Goal: Task Accomplishment & Management: Manage account settings

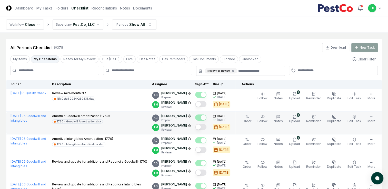
drag, startPoint x: 210, startPoint y: 103, endPoint x: 207, endPoint y: 133, distance: 30.0
click at [207, 103] on button "Mark complete" at bounding box center [200, 104] width 11 height 6
click at [207, 126] on button "Mark complete" at bounding box center [200, 127] width 11 height 6
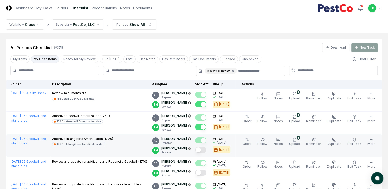
click at [207, 150] on button "Mark complete" at bounding box center [200, 150] width 11 height 6
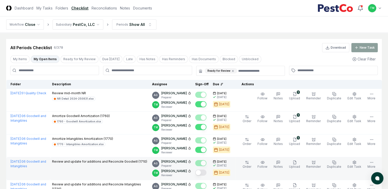
click at [205, 172] on button "Mark complete" at bounding box center [200, 173] width 11 height 6
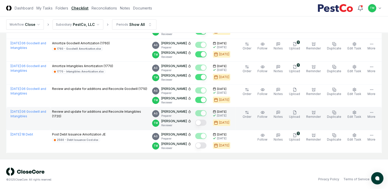
scroll to position [73, 0]
click at [206, 122] on button "Mark complete" at bounding box center [200, 123] width 11 height 6
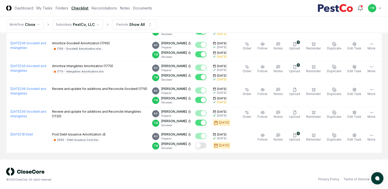
drag, startPoint x: 206, startPoint y: 144, endPoint x: 218, endPoint y: 155, distance: 16.2
click at [207, 145] on button "Mark complete" at bounding box center [200, 146] width 11 height 6
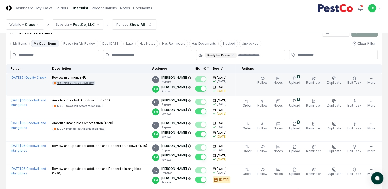
scroll to position [0, 0]
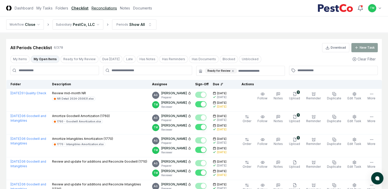
click at [94, 7] on link "Reconciliations" at bounding box center [104, 7] width 25 height 5
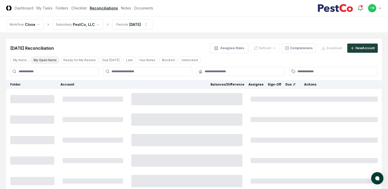
click at [48, 61] on button "My Open Items" at bounding box center [45, 60] width 29 height 8
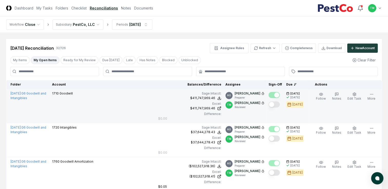
click at [280, 106] on button "Mark complete" at bounding box center [274, 105] width 11 height 6
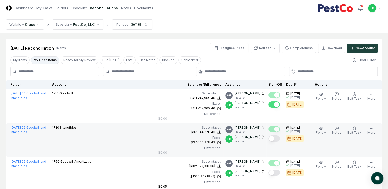
click at [277, 135] on div at bounding box center [276, 139] width 14 height 8
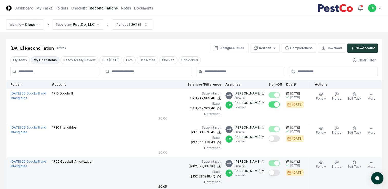
drag, startPoint x: 278, startPoint y: 138, endPoint x: 285, endPoint y: 160, distance: 23.9
click at [278, 138] on button "Mark complete" at bounding box center [274, 139] width 11 height 6
click at [277, 173] on button "Mark complete" at bounding box center [274, 173] width 11 height 6
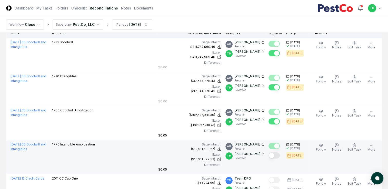
drag, startPoint x: 281, startPoint y: 155, endPoint x: 246, endPoint y: 161, distance: 34.7
click at [280, 155] on button "Mark complete" at bounding box center [274, 156] width 11 height 6
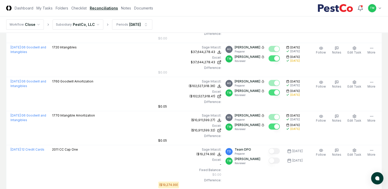
scroll to position [0, 0]
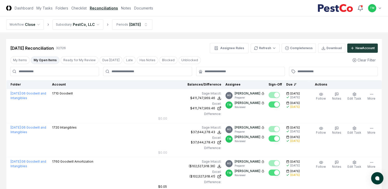
click at [51, 72] on input at bounding box center [54, 71] width 89 height 9
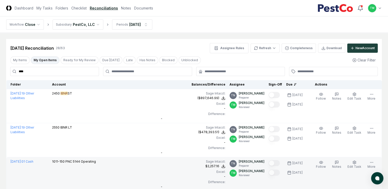
type input "****"
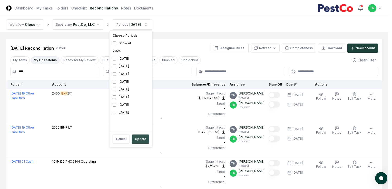
click at [138, 139] on button "Update" at bounding box center [140, 139] width 17 height 9
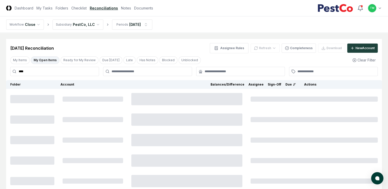
click at [39, 72] on input "****" at bounding box center [54, 71] width 89 height 9
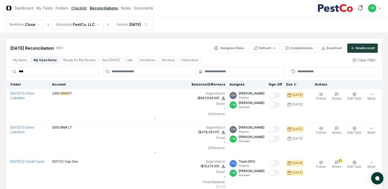
click at [77, 7] on link "Checklist" at bounding box center [78, 7] width 15 height 5
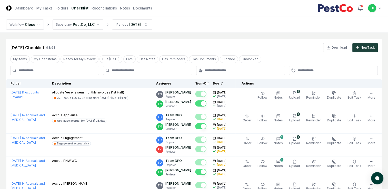
drag, startPoint x: 0, startPoint y: 137, endPoint x: 2, endPoint y: 134, distance: 3.1
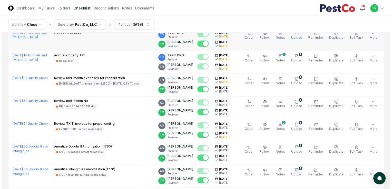
scroll to position [205, 0]
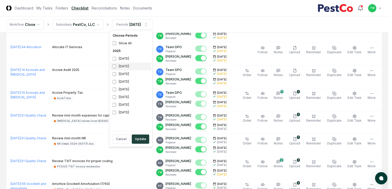
click at [115, 69] on div "[DATE]" at bounding box center [131, 67] width 41 height 8
click at [135, 140] on button "Update" at bounding box center [140, 139] width 17 height 9
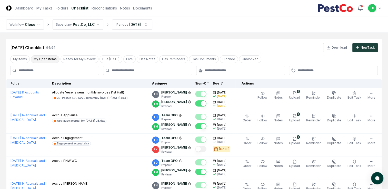
click at [40, 59] on button "My Open Items" at bounding box center [45, 59] width 29 height 8
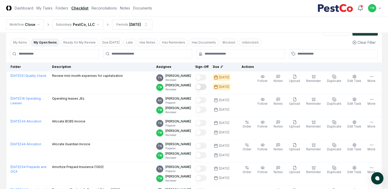
scroll to position [26, 0]
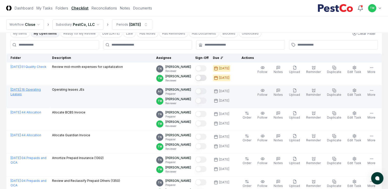
drag, startPoint x: 0, startPoint y: 127, endPoint x: 24, endPoint y: 93, distance: 40.9
